Goal: Task Accomplishment & Management: Complete application form

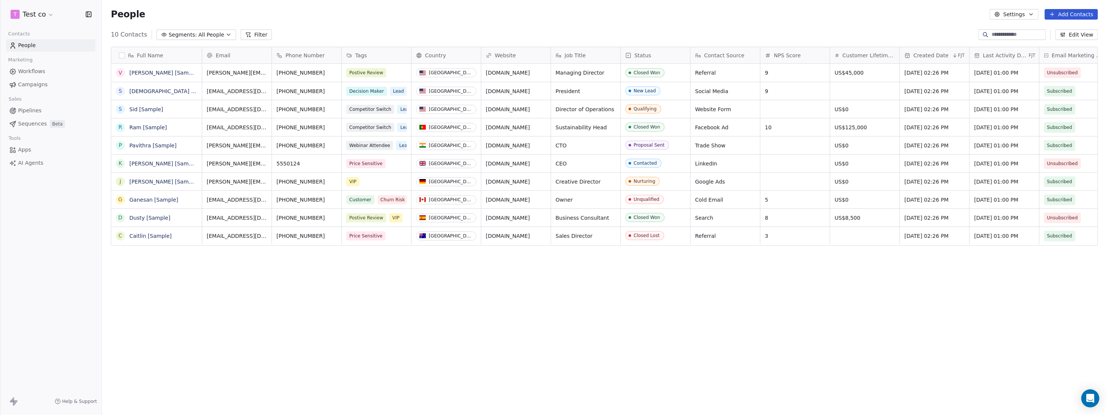
scroll to position [360, 1000]
click at [45, 15] on html "T Test co Contacts People Marketing Workflows Campaigns Sales Pipelines Sequenc…" at bounding box center [553, 207] width 1107 height 415
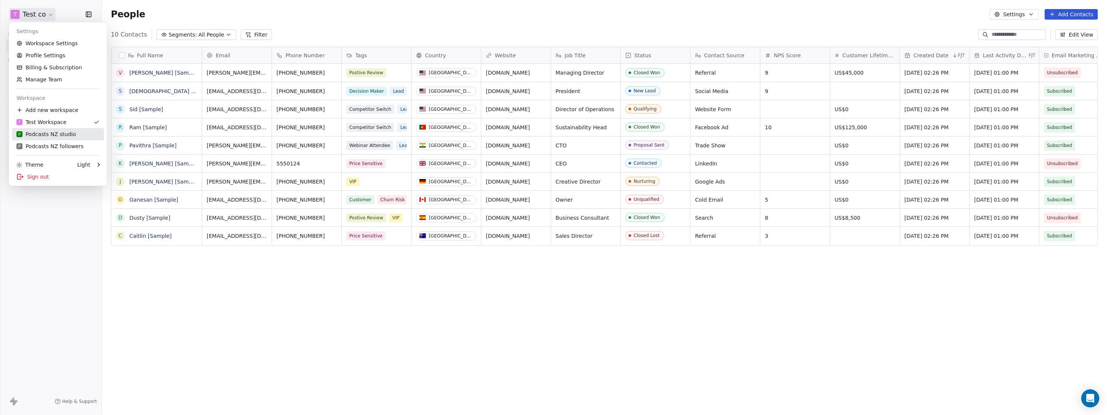
click at [64, 137] on div "P Podcasts NZ studio" at bounding box center [47, 134] width 60 height 8
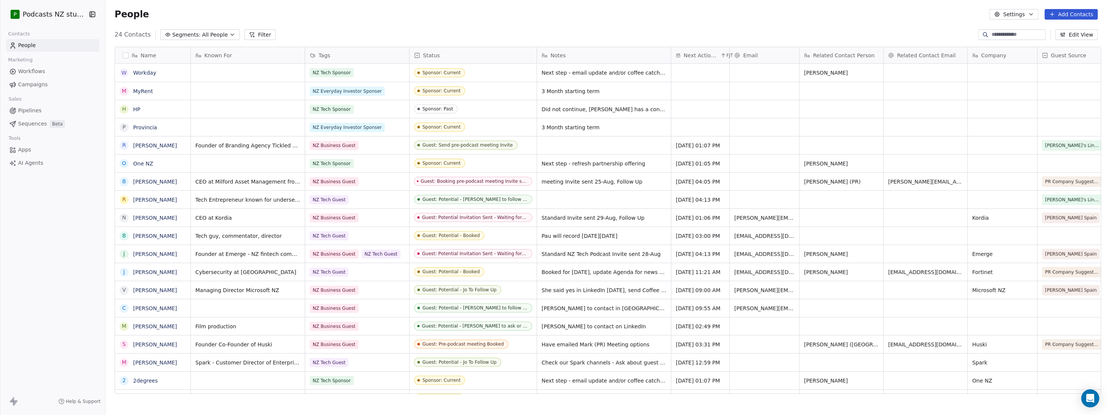
scroll to position [360, 999]
click at [229, 36] on icon "button" at bounding box center [232, 35] width 6 height 6
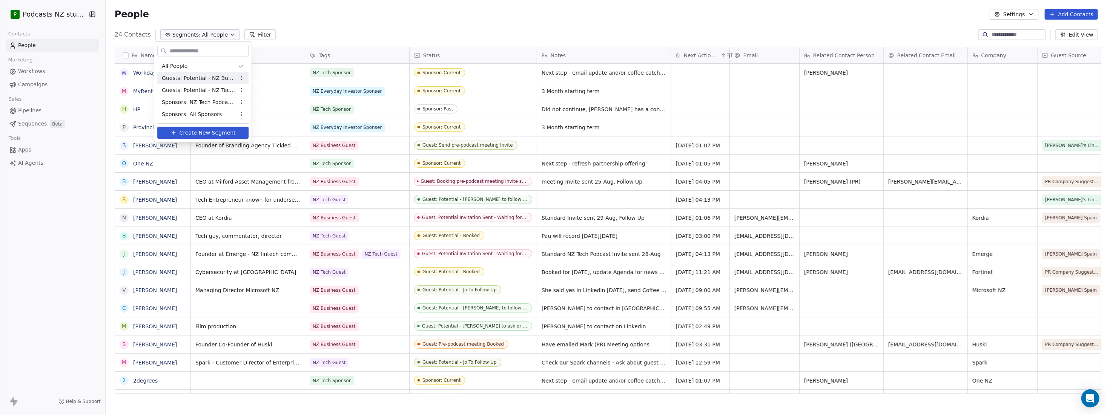
click at [214, 82] on span "Guests: Potential - NZ Business Podcast" at bounding box center [199, 78] width 74 height 8
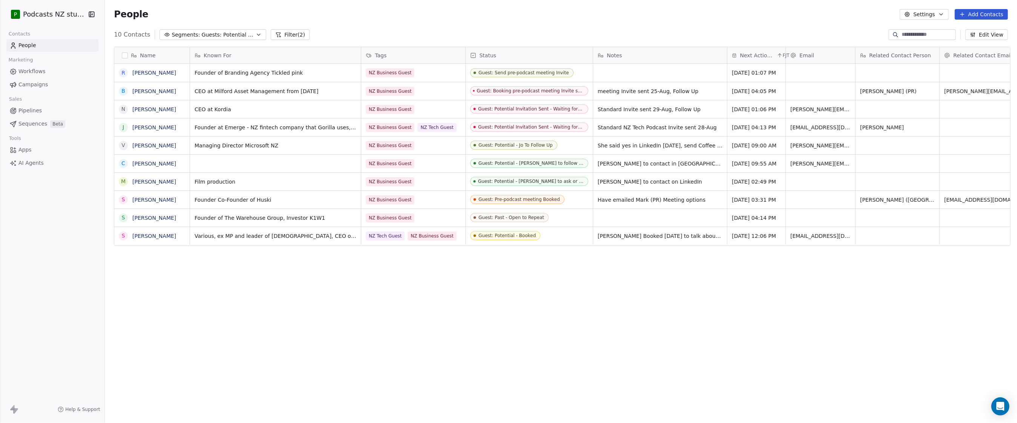
scroll to position [367, 910]
drag, startPoint x: 742, startPoint y: 337, endPoint x: 752, endPoint y: 312, distance: 27.5
click at [742, 337] on div "Name R [PERSON_NAME] B [PERSON_NAME] N [PERSON_NAME] J [PERSON_NAME] V [PERSON_…" at bounding box center [560, 227] width 913 height 372
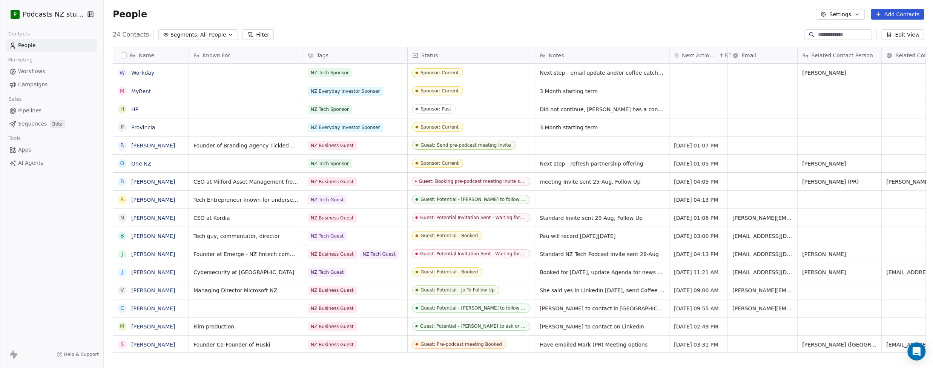
scroll to position [319, 826]
click at [217, 33] on span "All People" at bounding box center [213, 35] width 26 height 8
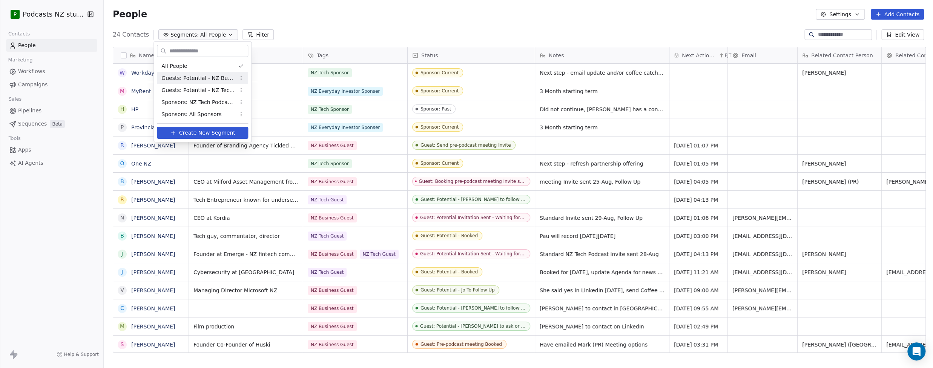
click at [193, 75] on span "Guests: Potential - NZ Business Podcast" at bounding box center [198, 78] width 74 height 8
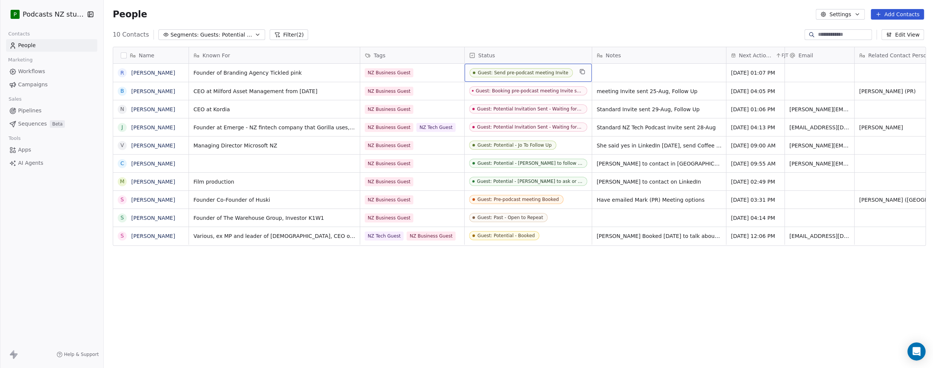
drag, startPoint x: 476, startPoint y: 73, endPoint x: 549, endPoint y: 75, distance: 72.8
click at [549, 75] on span "Guest: Send pre-podcast meeting Invite" at bounding box center [521, 72] width 103 height 9
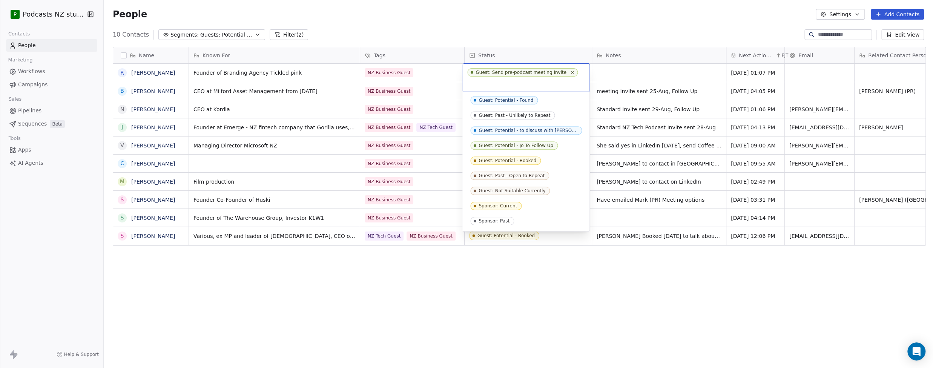
scroll to position [104, 0]
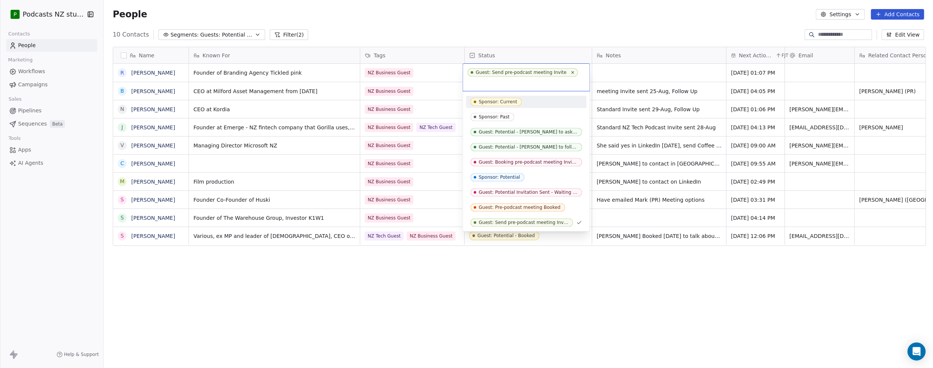
click at [626, 31] on html "P Podcasts NZ studio Contacts People Marketing Workflows Campaigns Sales Pipeli…" at bounding box center [466, 184] width 933 height 368
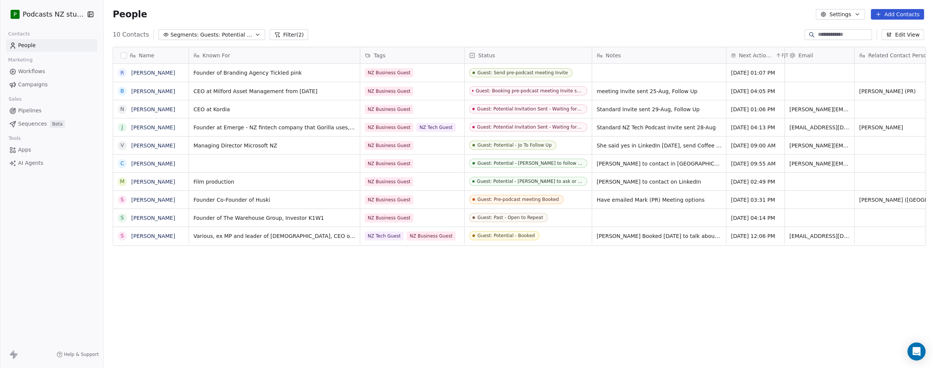
drag, startPoint x: 567, startPoint y: 24, endPoint x: 562, endPoint y: 28, distance: 6.4
click at [567, 24] on div "People Settings Add Contacts" at bounding box center [518, 14] width 829 height 29
click at [889, 14] on button "Add Contacts" at bounding box center [897, 14] width 53 height 11
click at [888, 28] on span "Create new contact" at bounding box center [901, 31] width 52 height 8
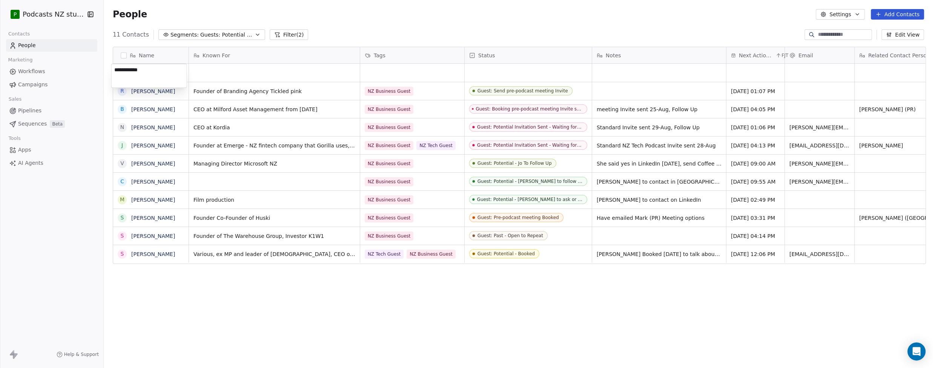
type textarea "**********"
click at [193, 70] on html "P Podcasts NZ studio Contacts People Marketing Workflows Campaigns Sales Pipeli…" at bounding box center [466, 184] width 933 height 368
click at [200, 72] on div "grid" at bounding box center [274, 73] width 171 height 18
type textarea "*"
type textarea "**********"
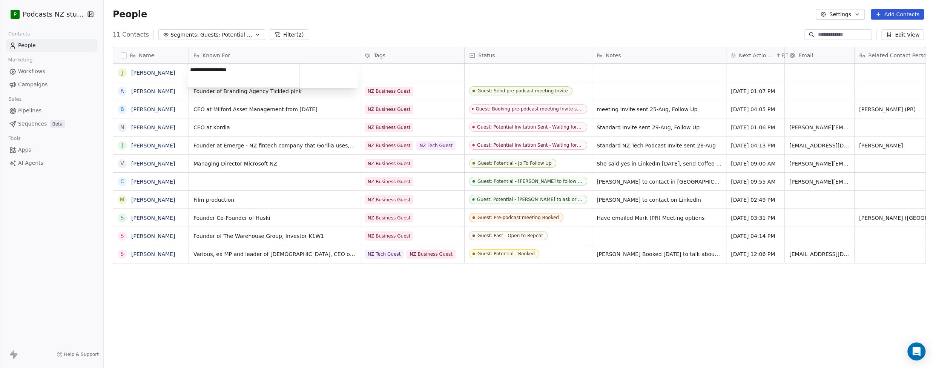
click at [422, 71] on html "P Podcasts NZ studio Contacts People Marketing Workflows Campaigns Sales Pipeli…" at bounding box center [466, 184] width 933 height 368
click at [385, 73] on div "grid" at bounding box center [412, 73] width 104 height 18
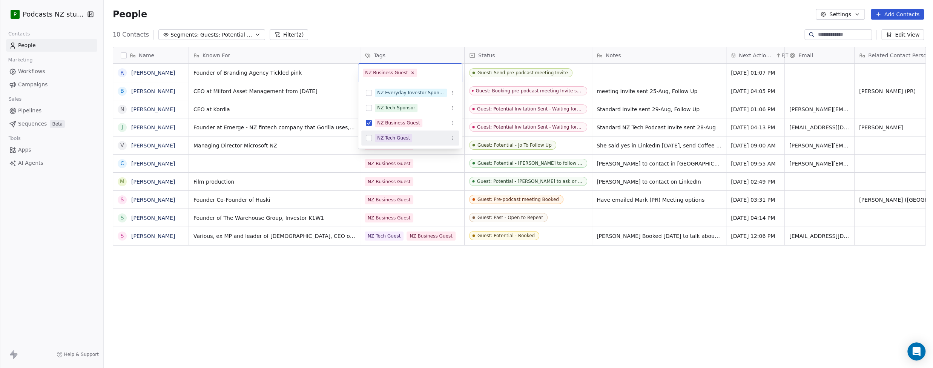
click at [242, 34] on html "P Podcasts NZ studio Contacts People Marketing Workflows Campaigns Sales Pipeli…" at bounding box center [466, 184] width 933 height 368
click at [229, 36] on span "Guests: Potential - NZ Business Podcast" at bounding box center [226, 35] width 53 height 8
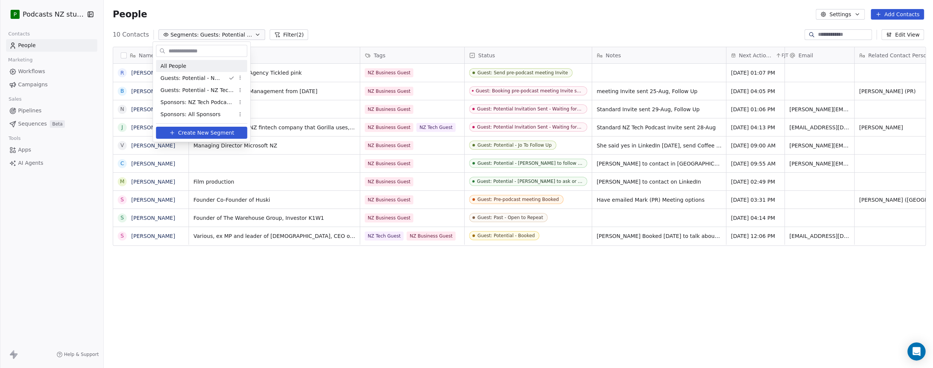
click at [176, 68] on span "All People" at bounding box center [174, 66] width 26 height 8
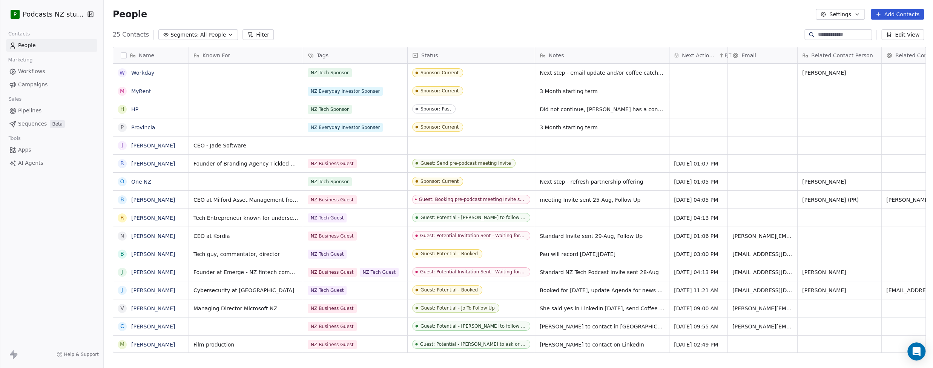
scroll to position [319, 826]
click at [368, 148] on div "grid" at bounding box center [355, 146] width 104 height 18
click at [309, 193] on button "Suggestions" at bounding box center [312, 195] width 6 height 6
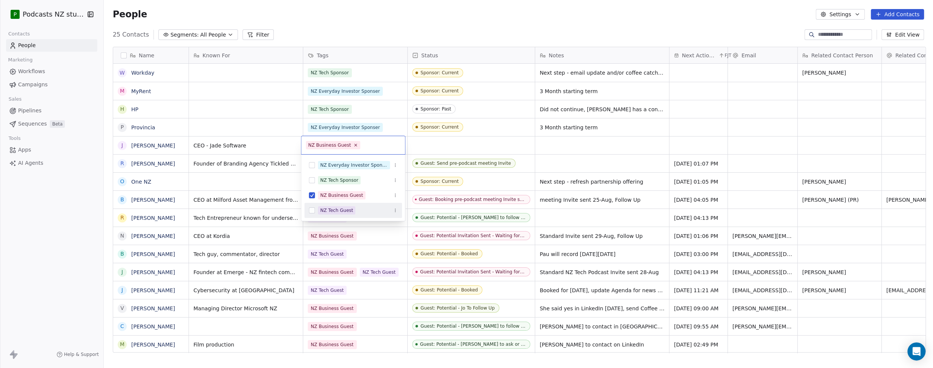
click at [311, 210] on button "Suggestions" at bounding box center [312, 210] width 6 height 6
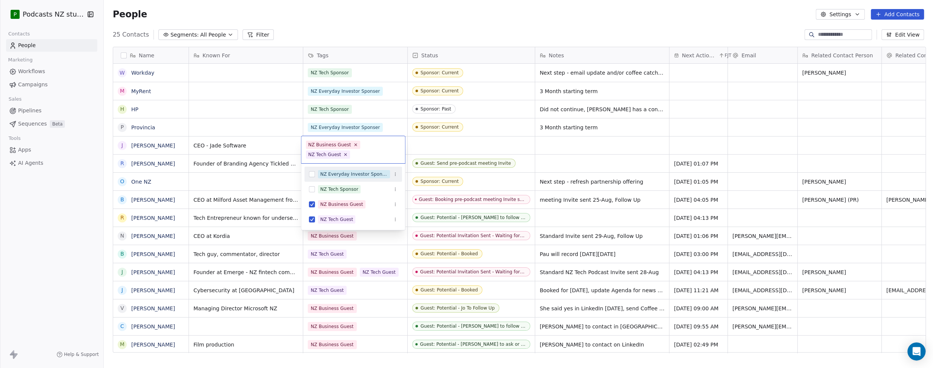
click at [362, 19] on html "P Podcasts NZ studio Contacts People Marketing Workflows Campaigns Sales Pipeli…" at bounding box center [466, 184] width 933 height 368
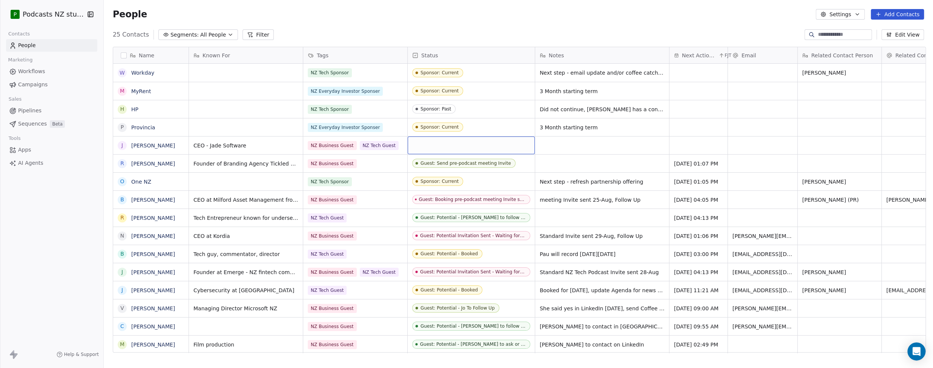
click at [432, 145] on div "grid" at bounding box center [471, 146] width 127 height 18
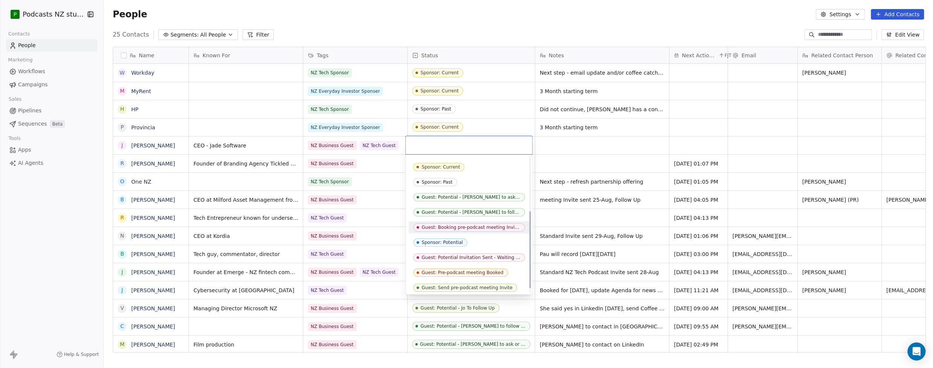
scroll to position [103, 0]
click at [479, 226] on div "Guest: Booking pre-podcast meeting Invite sent - Waiting for Reply" at bounding box center [470, 226] width 99 height 5
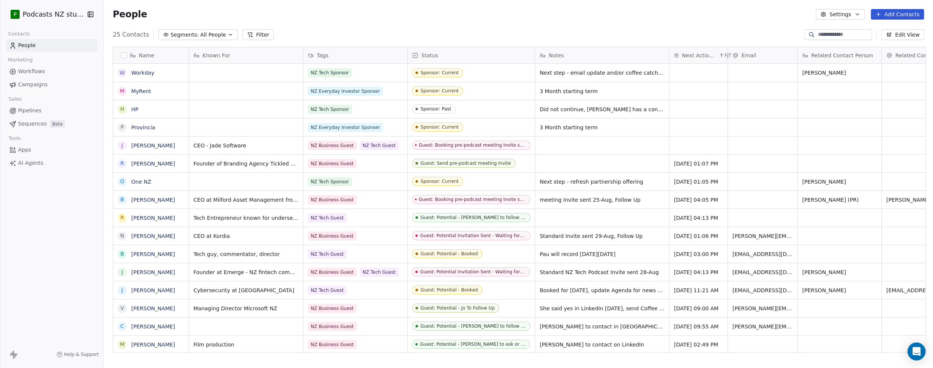
click at [473, 28] on div "People Settings Add Contacts" at bounding box center [518, 14] width 829 height 29
